Goal: Task Accomplishment & Management: Use online tool/utility

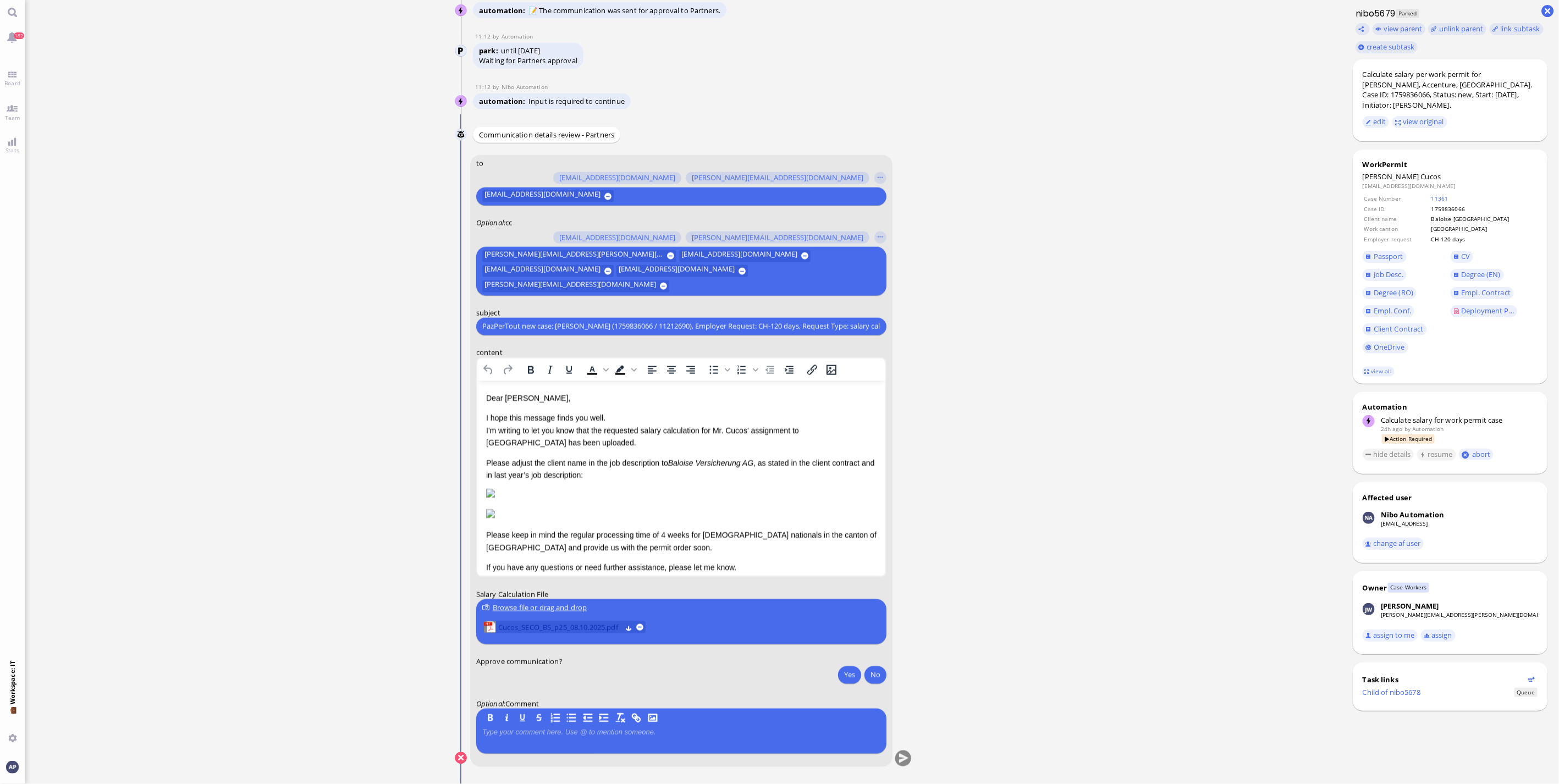
click at [557, 624] on span "Cucos_SECO_BS_p25_08.10.2025.pdf" at bounding box center [558, 627] width 123 height 12
click at [563, 624] on span "Cucos_SECO_BS_p25_08.10.2025.pdf" at bounding box center [558, 627] width 123 height 12
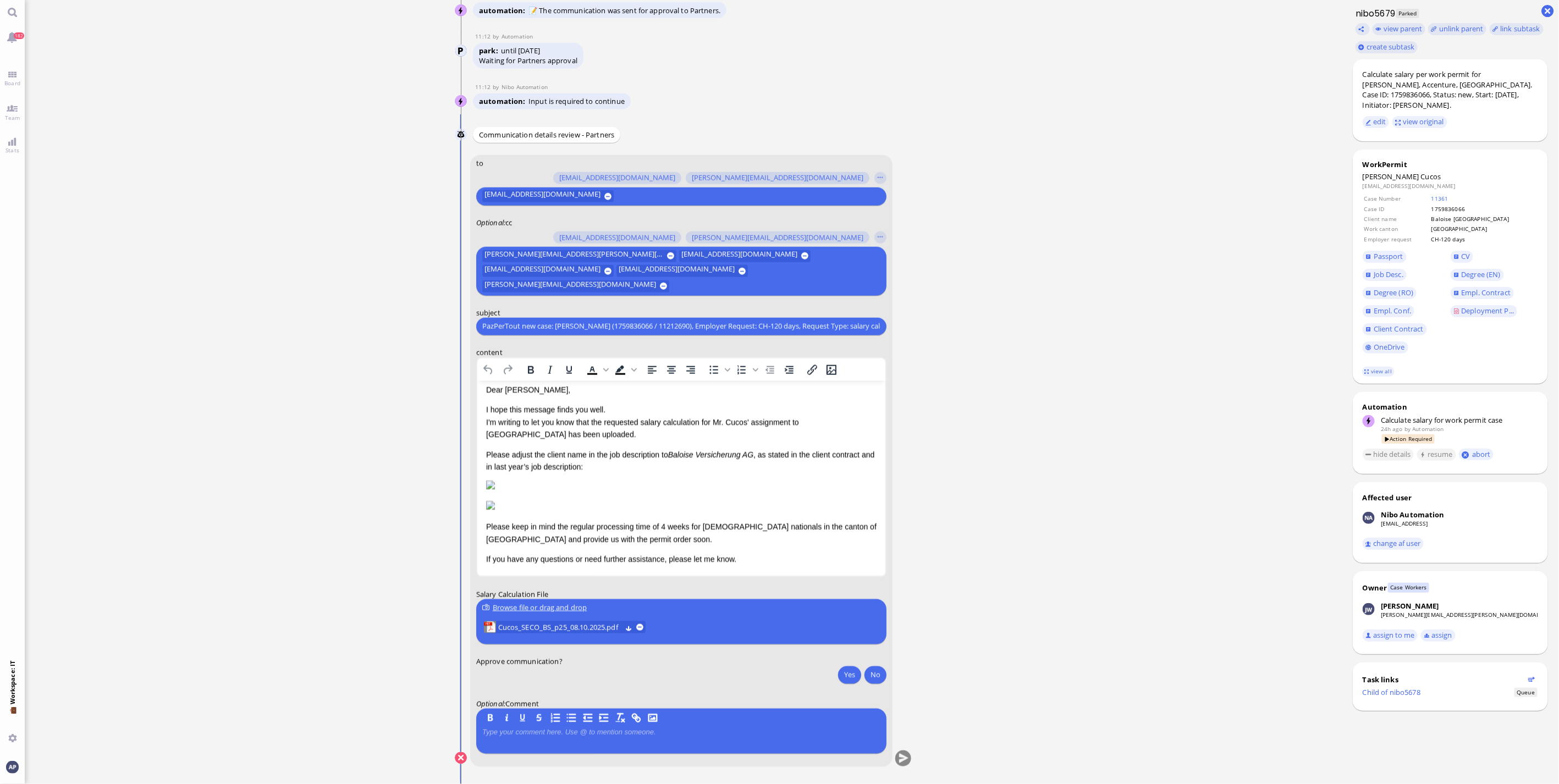
scroll to position [56, 0]
click at [839, 675] on button "Yes" at bounding box center [849, 674] width 23 height 17
click at [903, 760] on button "submit" at bounding box center [903, 758] width 17 height 17
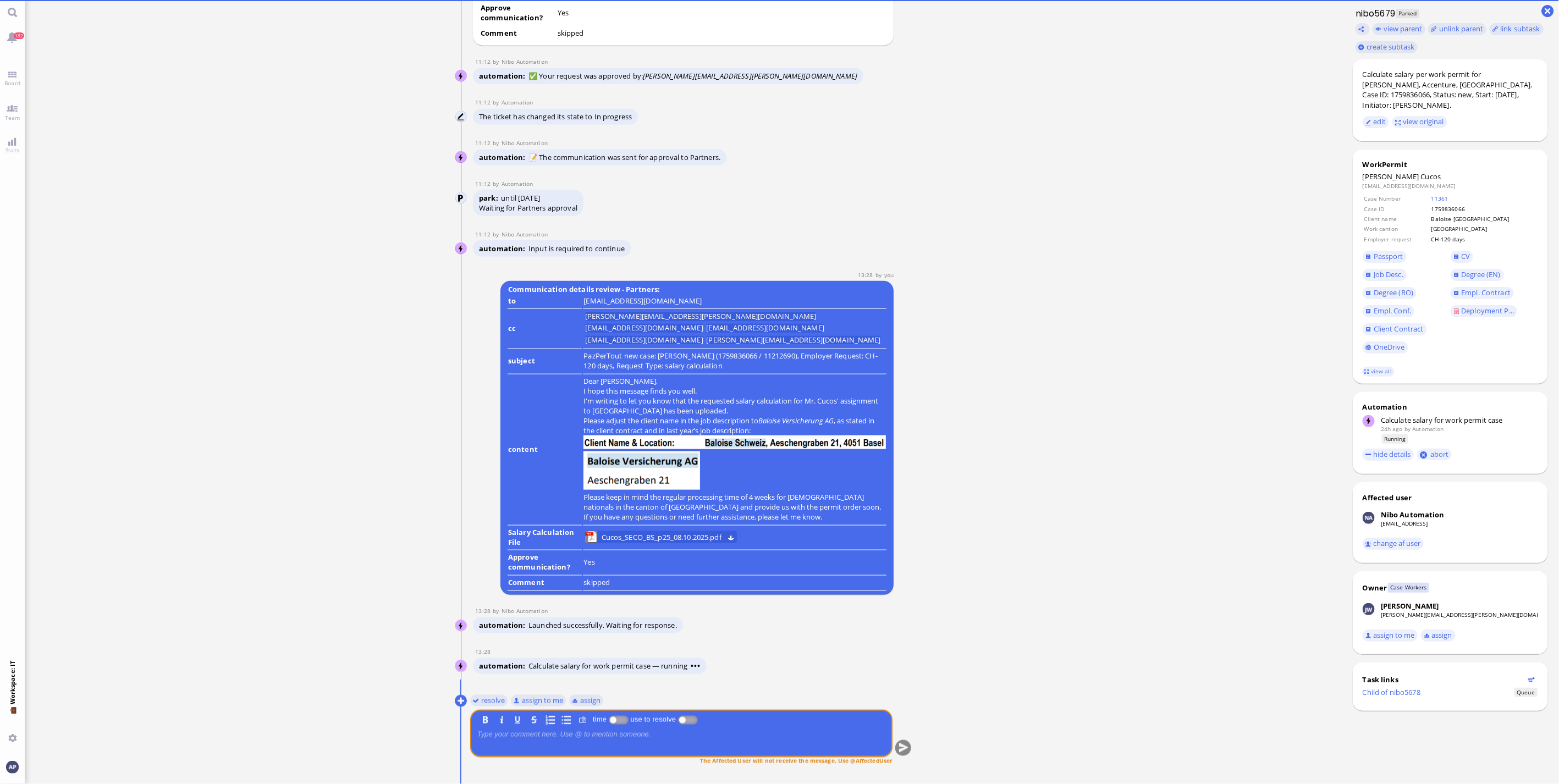
scroll to position [0, 0]
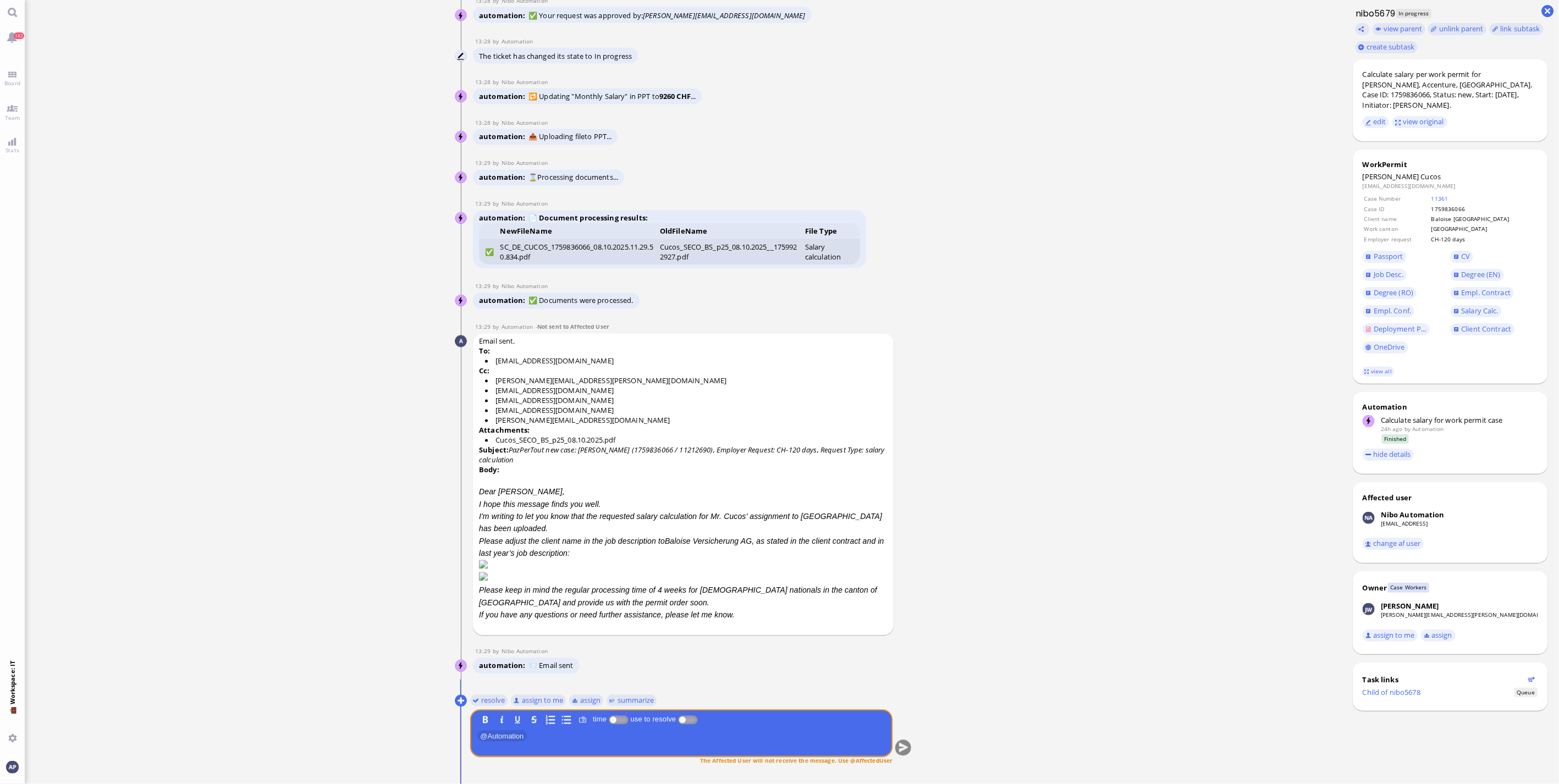
drag, startPoint x: 488, startPoint y: 705, endPoint x: 40, endPoint y: 743, distance: 449.6
click at [488, 705] on button "resolve" at bounding box center [488, 700] width 38 height 12
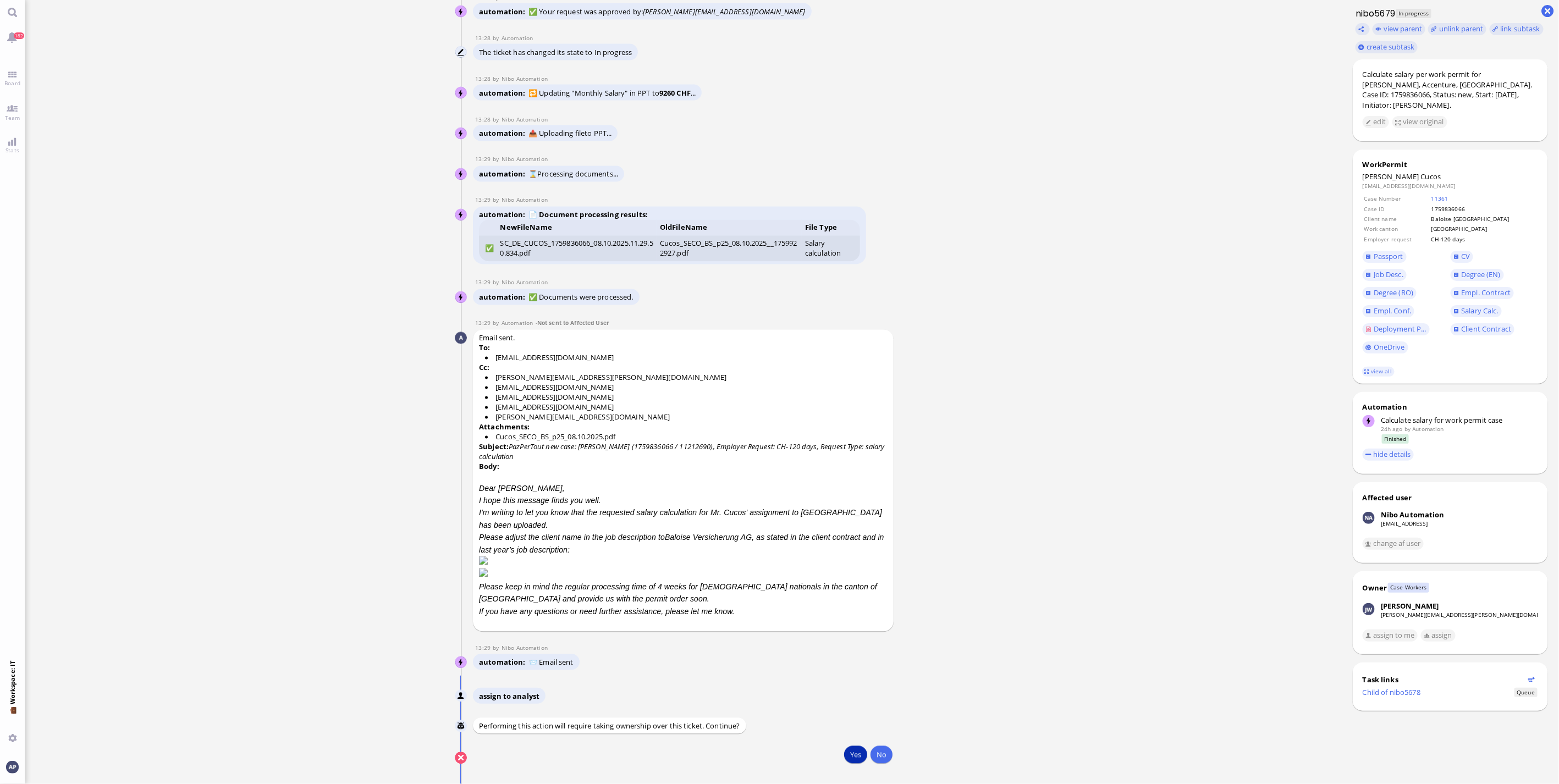
click at [850, 759] on button "Yes" at bounding box center [855, 754] width 23 height 17
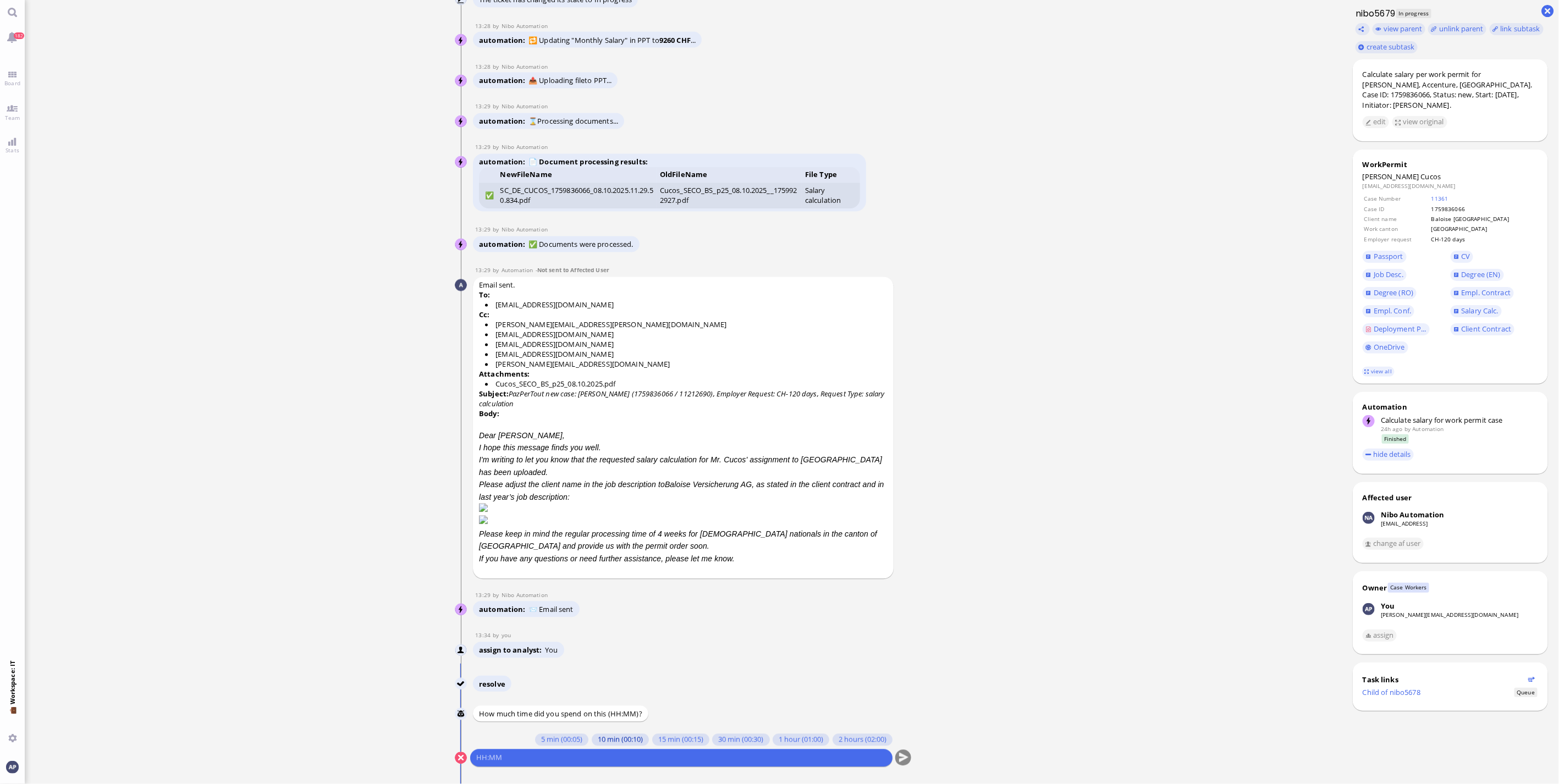
click at [592, 737] on button "10 min (00:10)" at bounding box center [620, 740] width 57 height 12
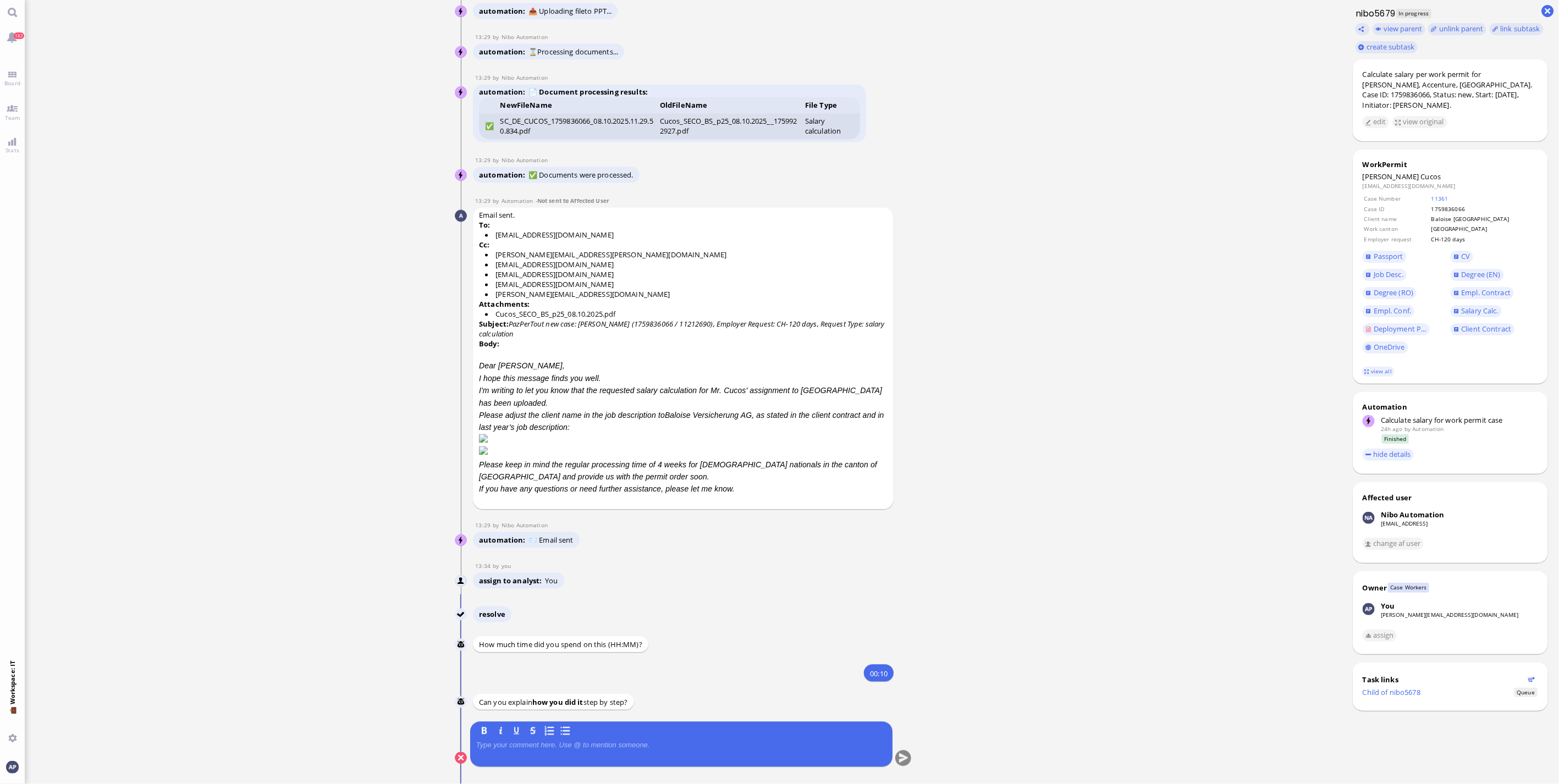
click at [580, 744] on p at bounding box center [681, 746] width 410 height 9
click at [898, 751] on button "submit" at bounding box center [903, 758] width 17 height 17
